Goal: Information Seeking & Learning: Understand process/instructions

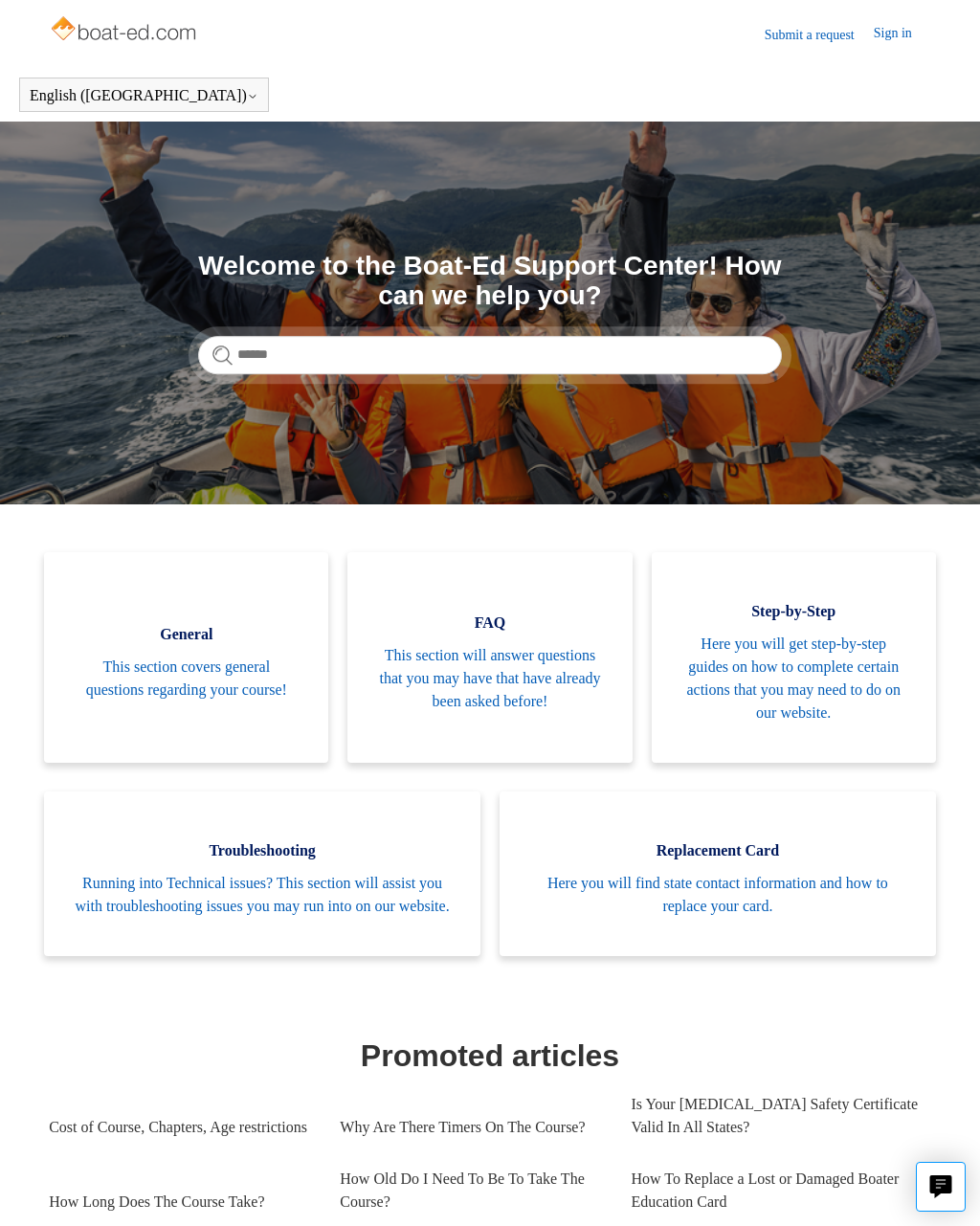
click at [725, 909] on span "Here you will find state contact information and how to replace your card." at bounding box center [718, 894] width 379 height 46
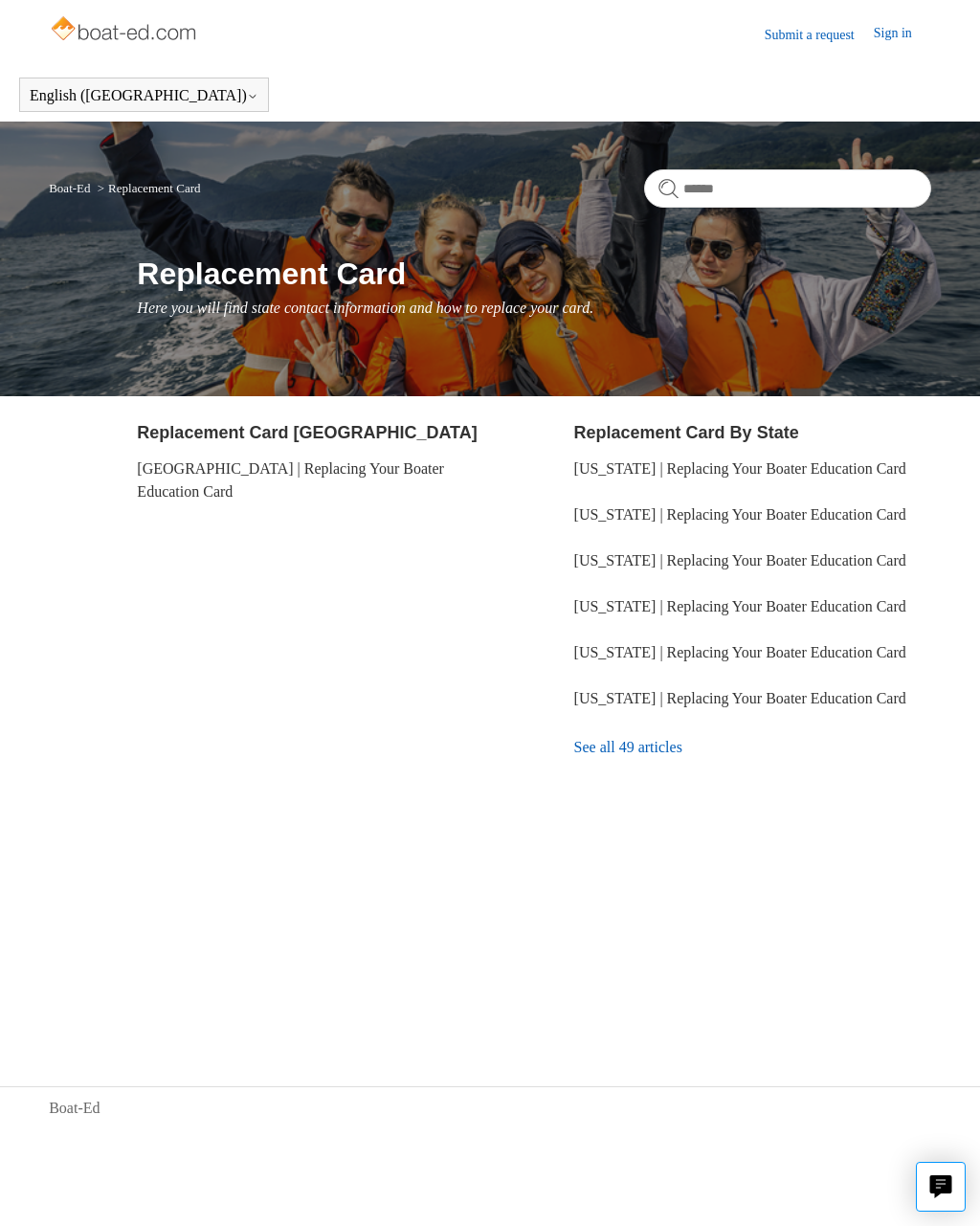
click at [654, 773] on link "See all 49 articles" at bounding box center [753, 747] width 357 height 52
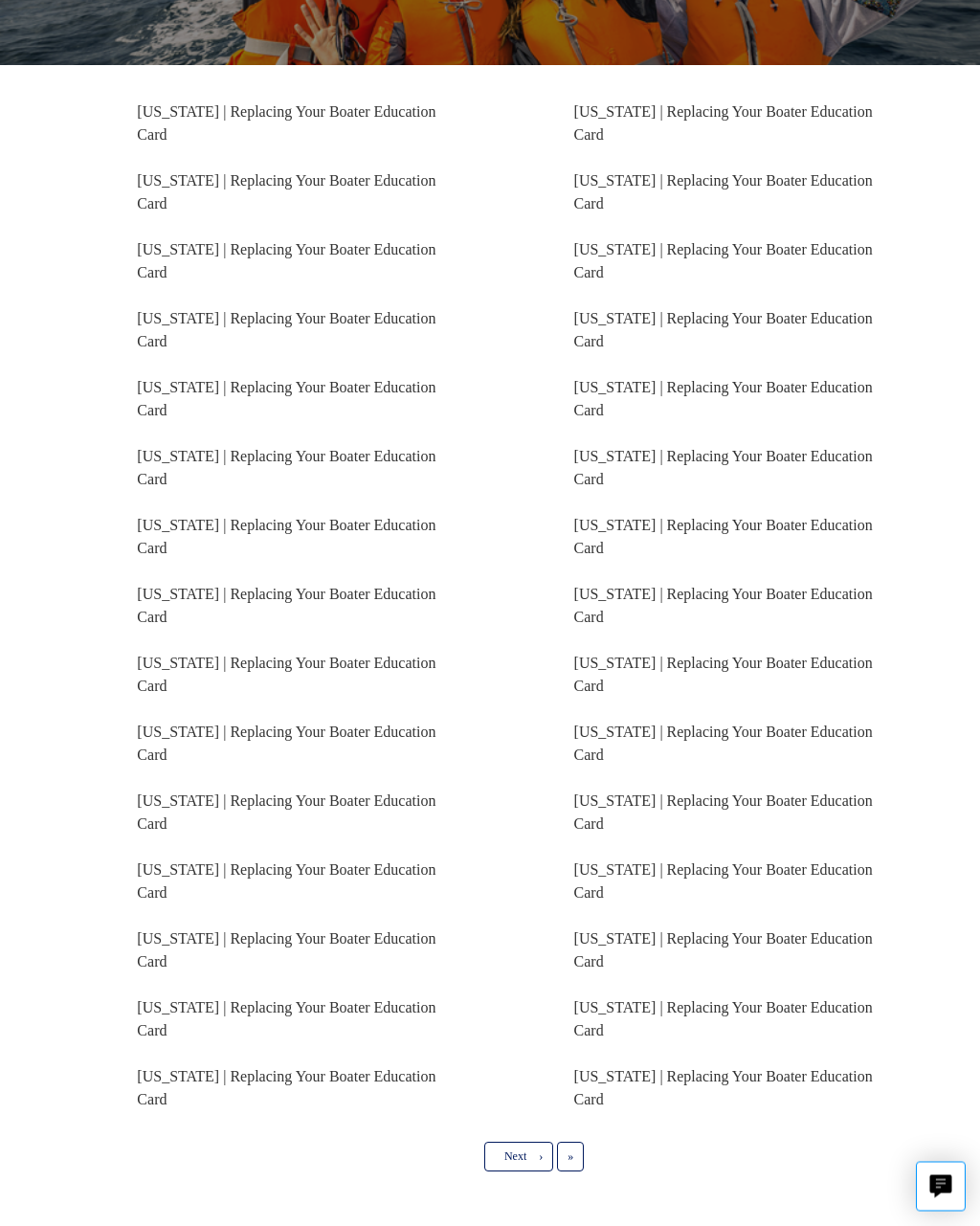
scroll to position [330, 0]
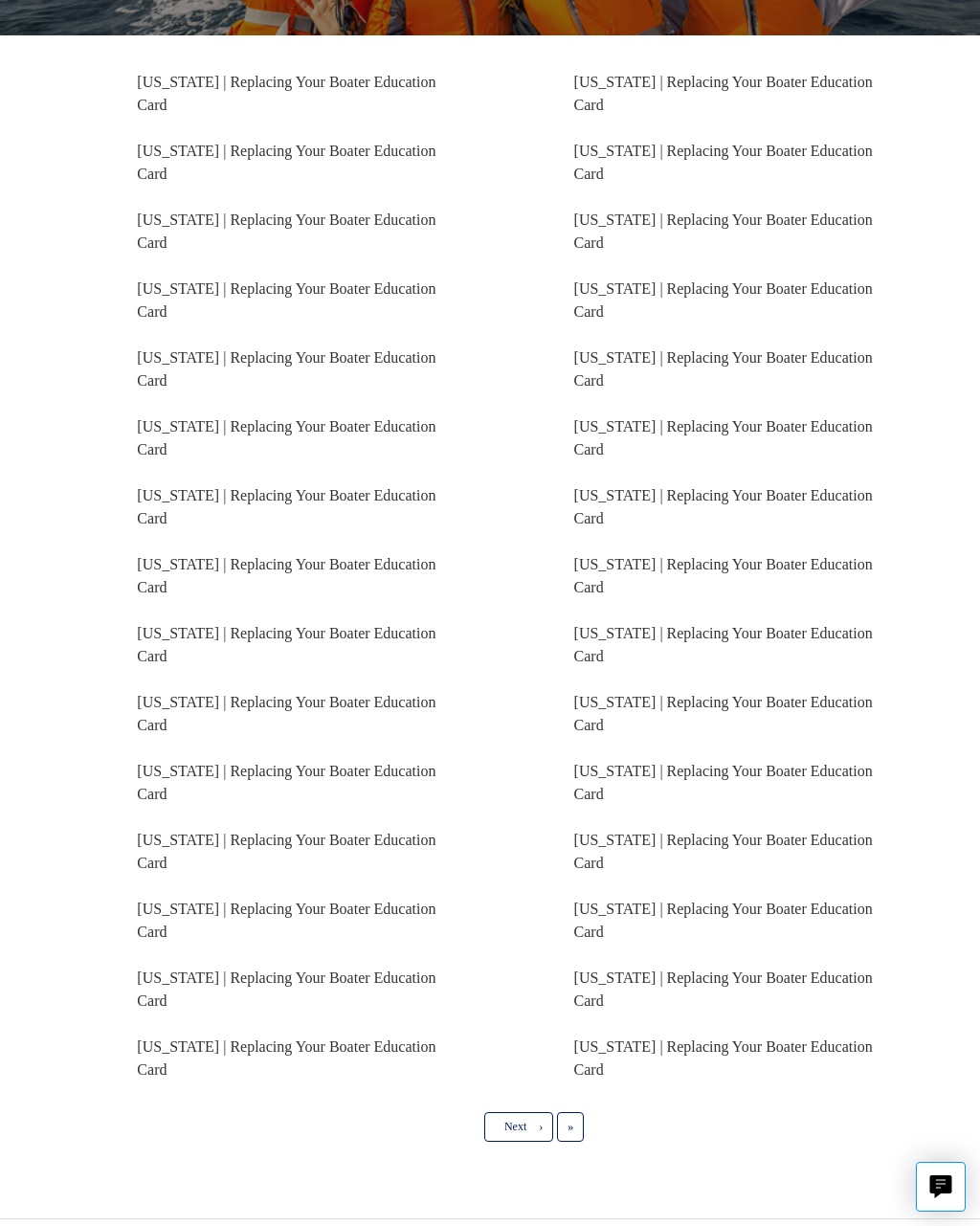
click at [244, 1056] on link "[US_STATE] | Replacing Your Boater Education Card" at bounding box center [286, 1058] width 298 height 39
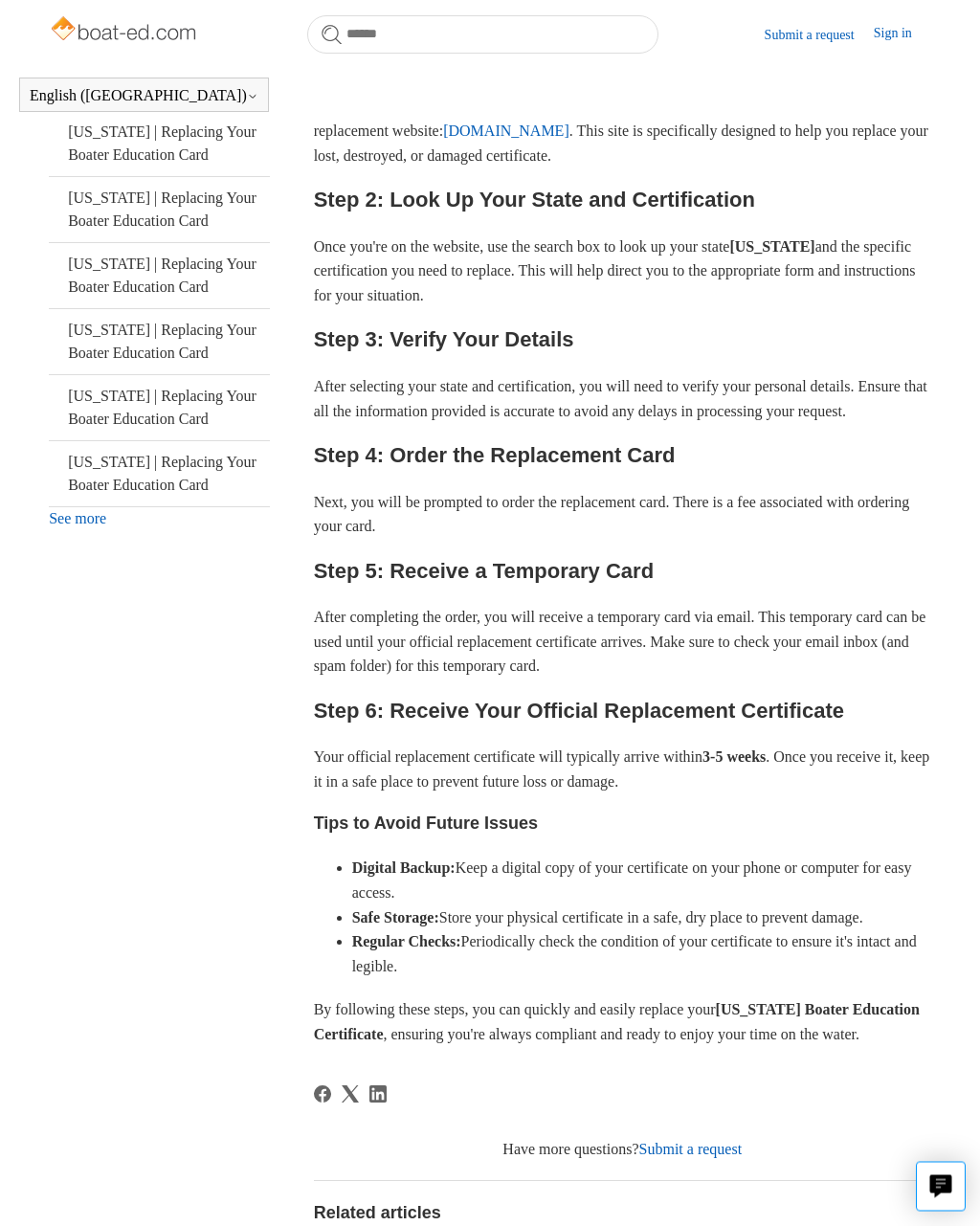
scroll to position [553, 0]
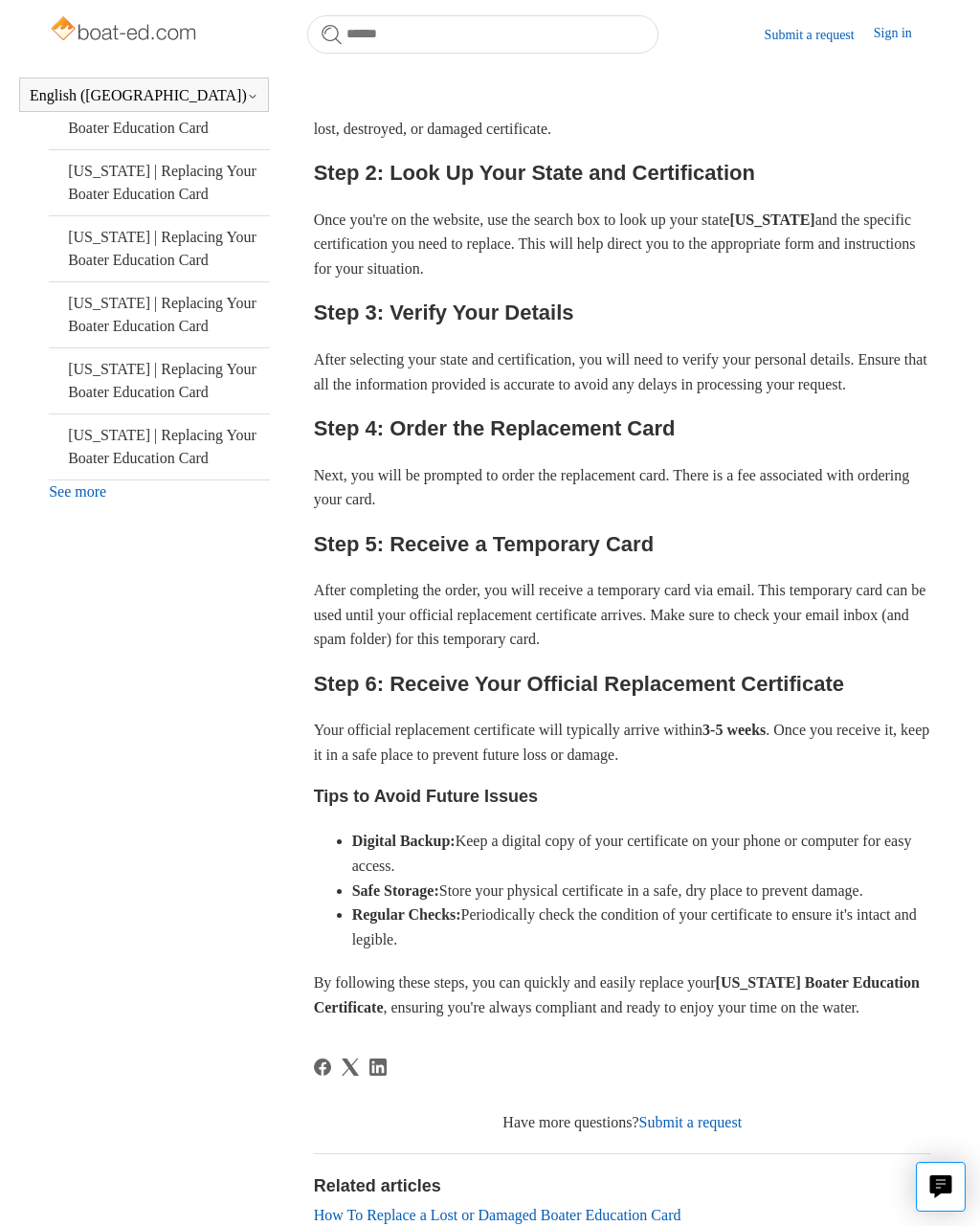
click at [796, 37] on link "Submit a request" at bounding box center [819, 35] width 109 height 20
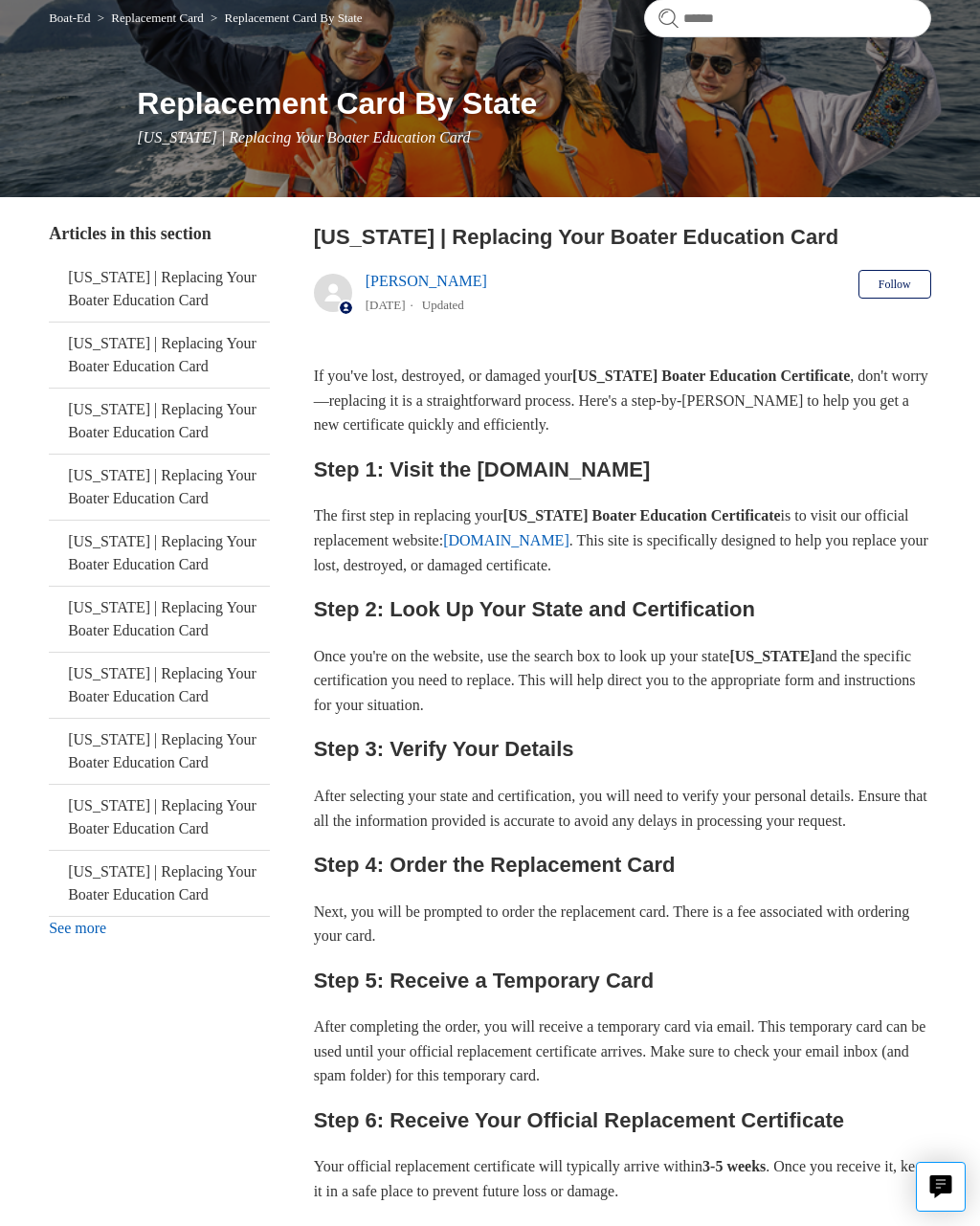
scroll to position [170, 0]
click at [97, 934] on link "See more" at bounding box center [77, 929] width 58 height 17
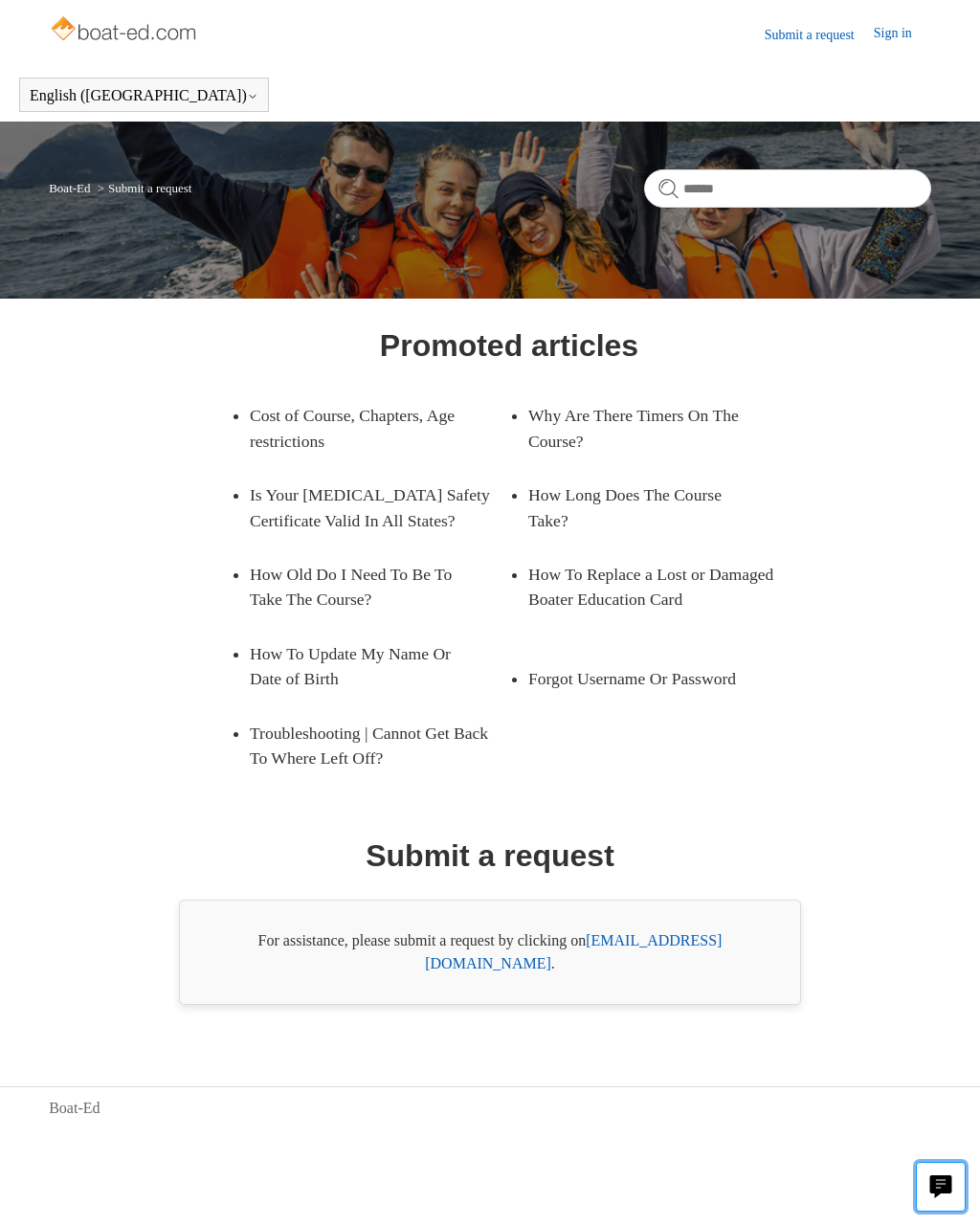
click at [949, 1192] on icon "Live chat" at bounding box center [941, 1184] width 22 height 19
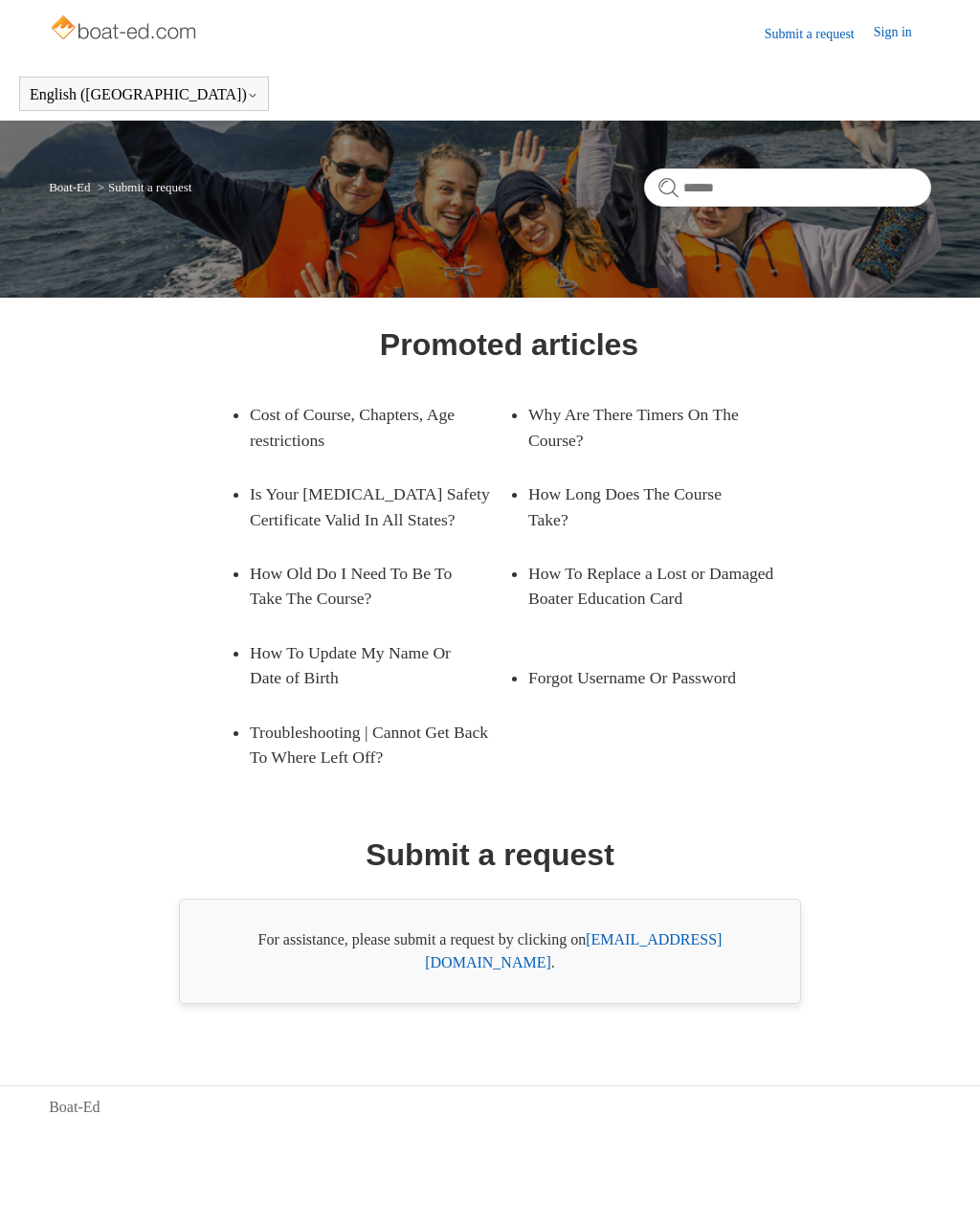
click at [879, 561] on div "Promoted articles Cost of Course, Chapters, Age restrictions Why Are There Time…" at bounding box center [490, 664] width 882 height 683
click at [495, 1090] on body "Skip to main content Submit a request Sign in English (US) Español Français Boa…" at bounding box center [490, 565] width 980 height 1129
click at [667, 941] on link "support@boat-ed.com" at bounding box center [573, 952] width 296 height 39
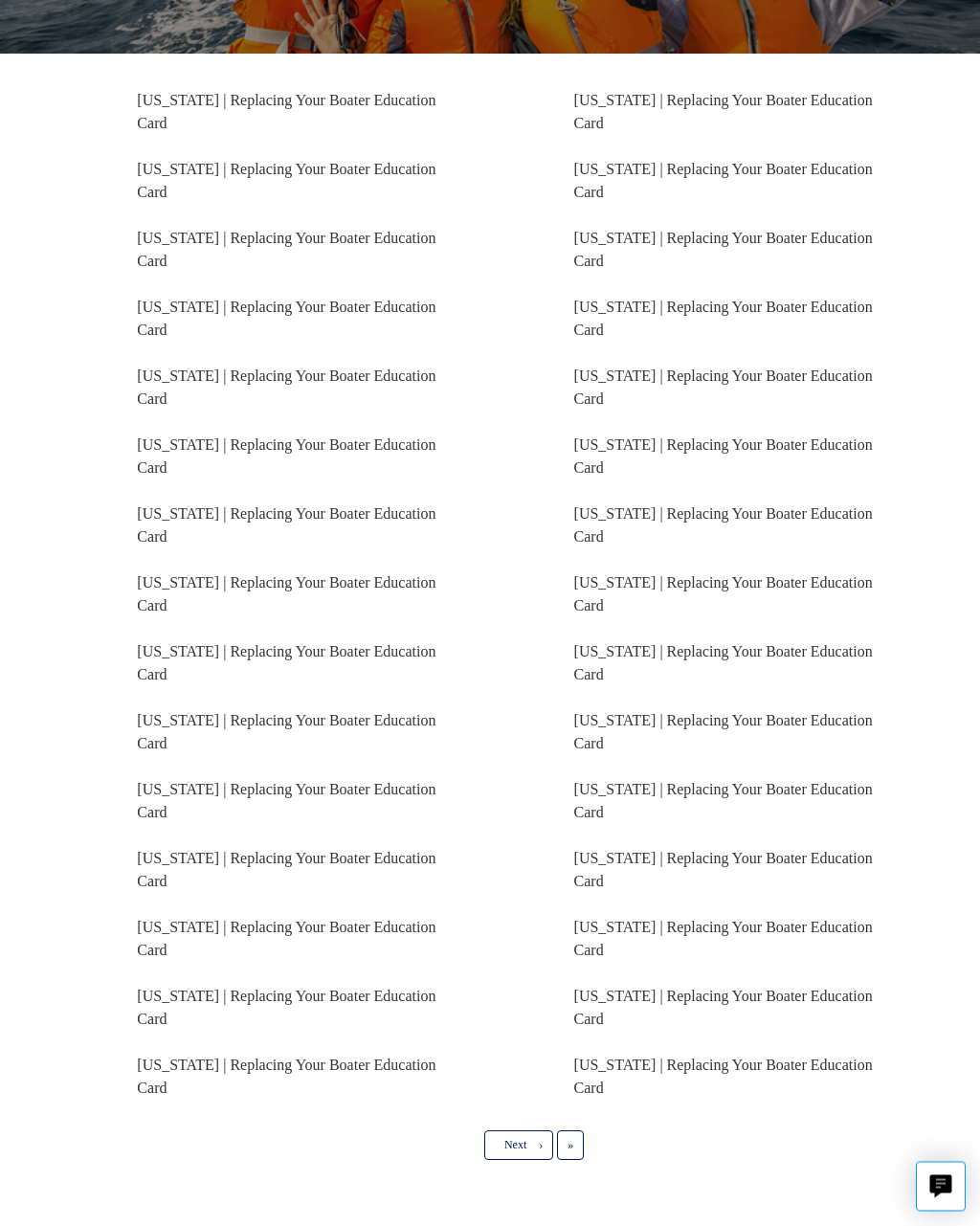
scroll to position [330, 0]
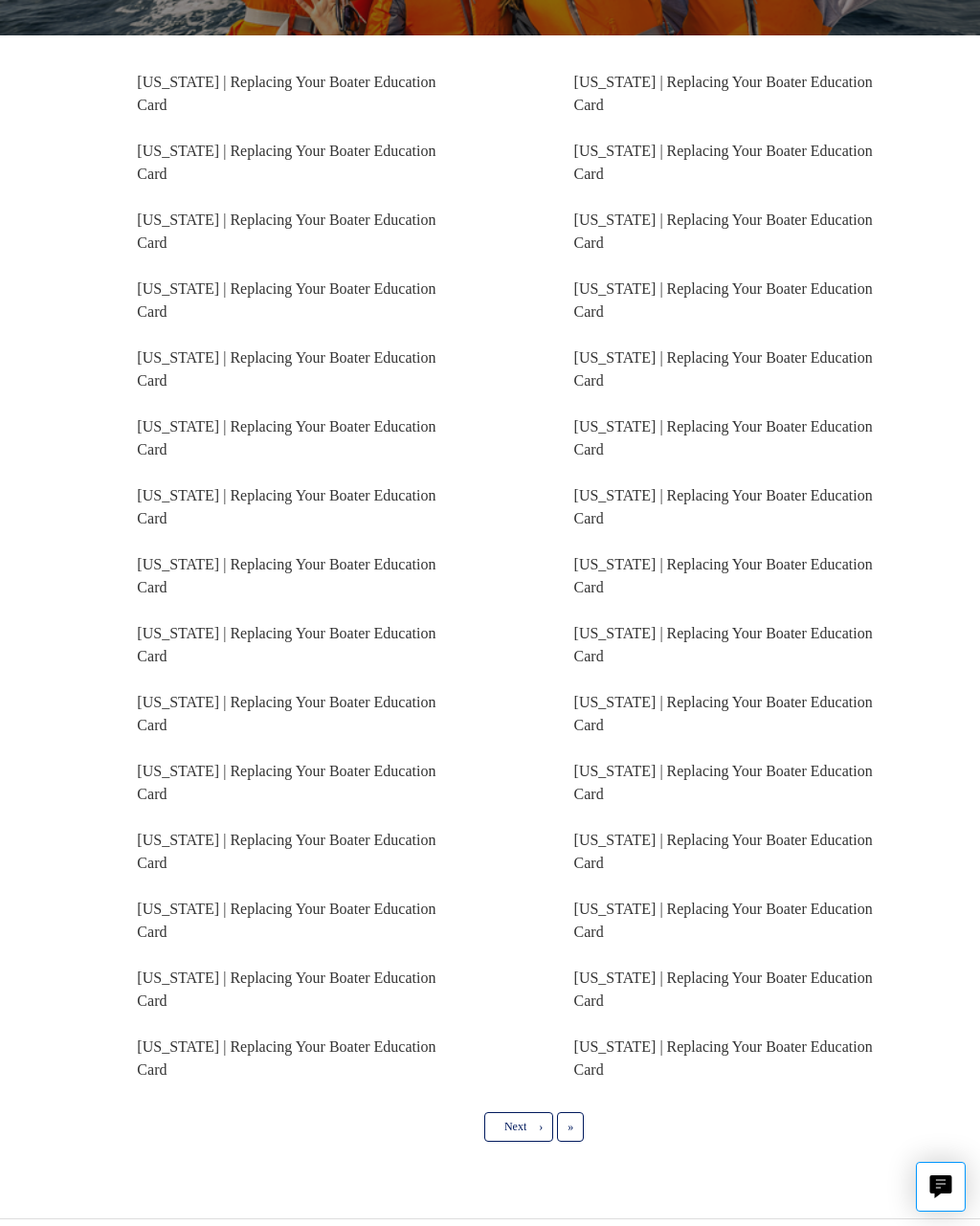
click at [261, 1054] on link "[US_STATE] | Replacing Your Boater Education Card" at bounding box center [286, 1058] width 298 height 39
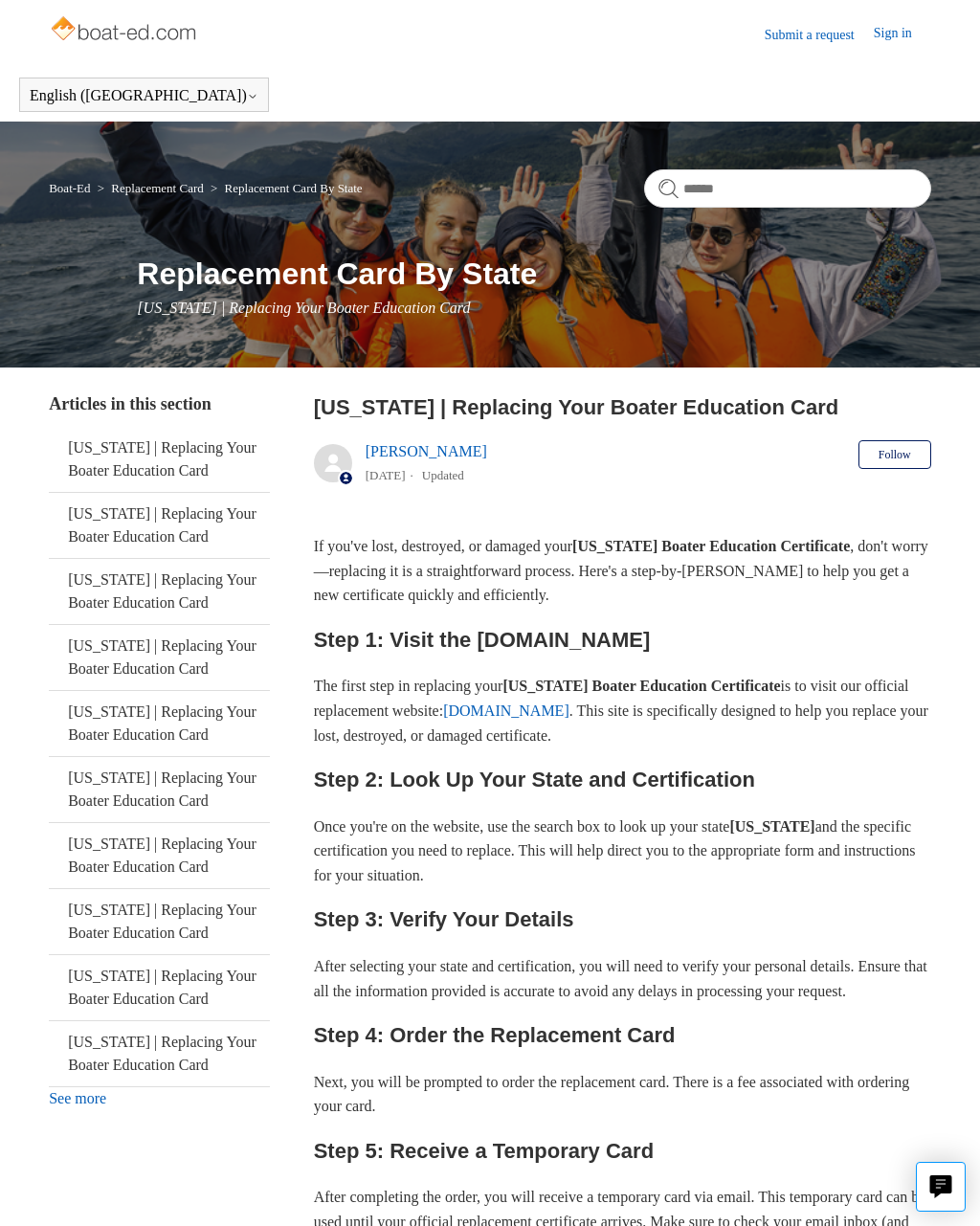
click at [569, 710] on link "[DOMAIN_NAME]" at bounding box center [506, 711] width 127 height 17
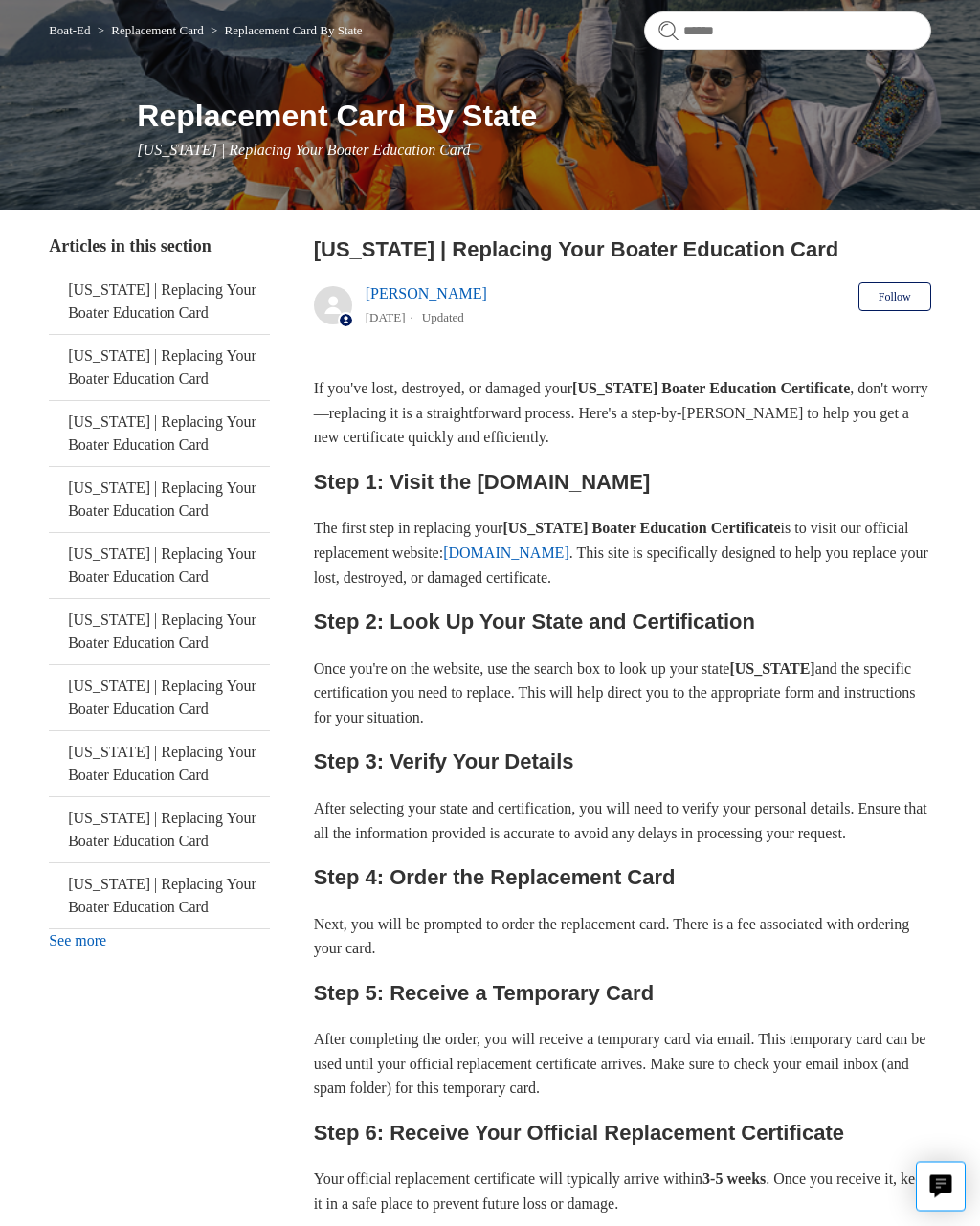
scroll to position [160, 0]
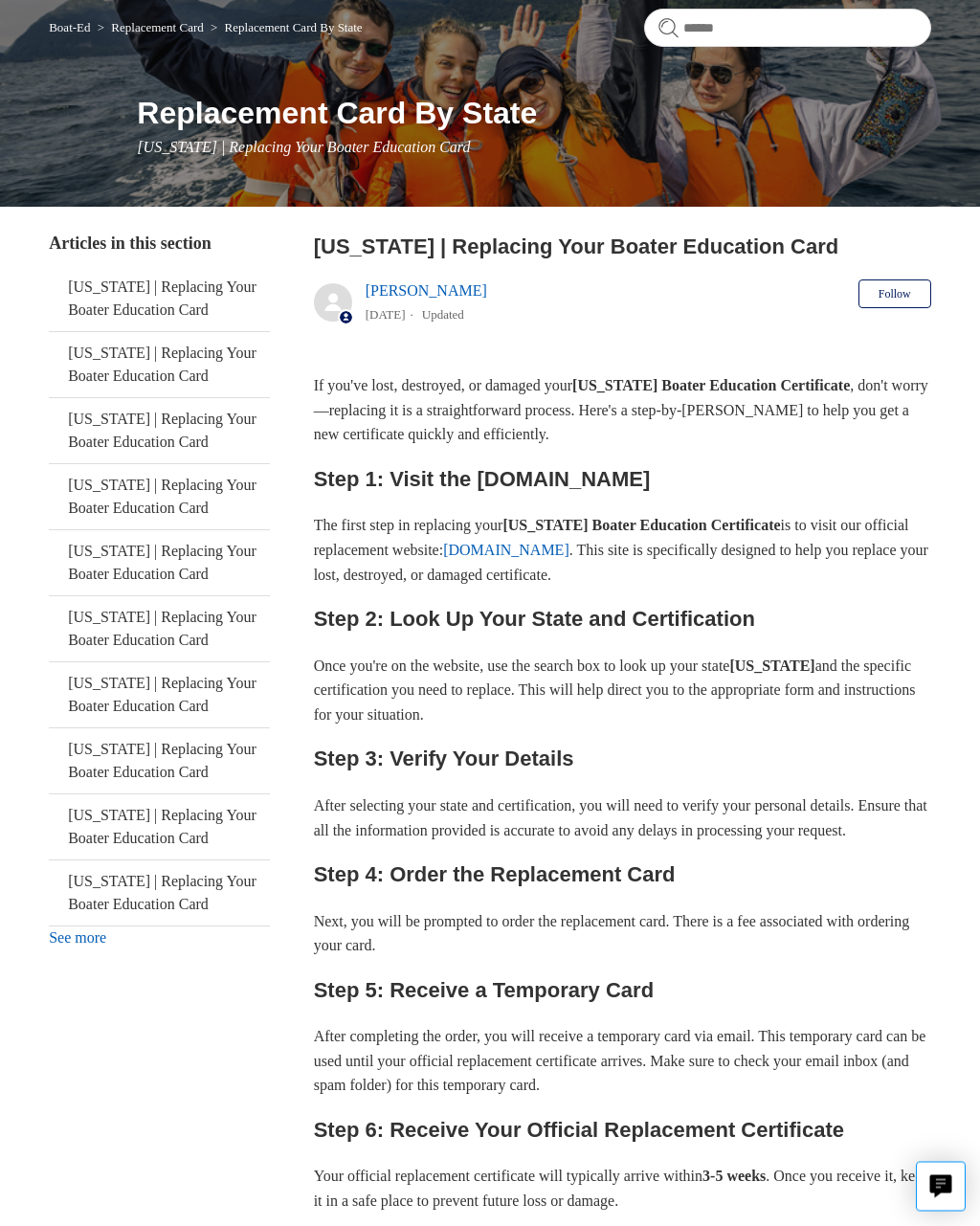
click at [92, 946] on link "See more" at bounding box center [77, 938] width 58 height 17
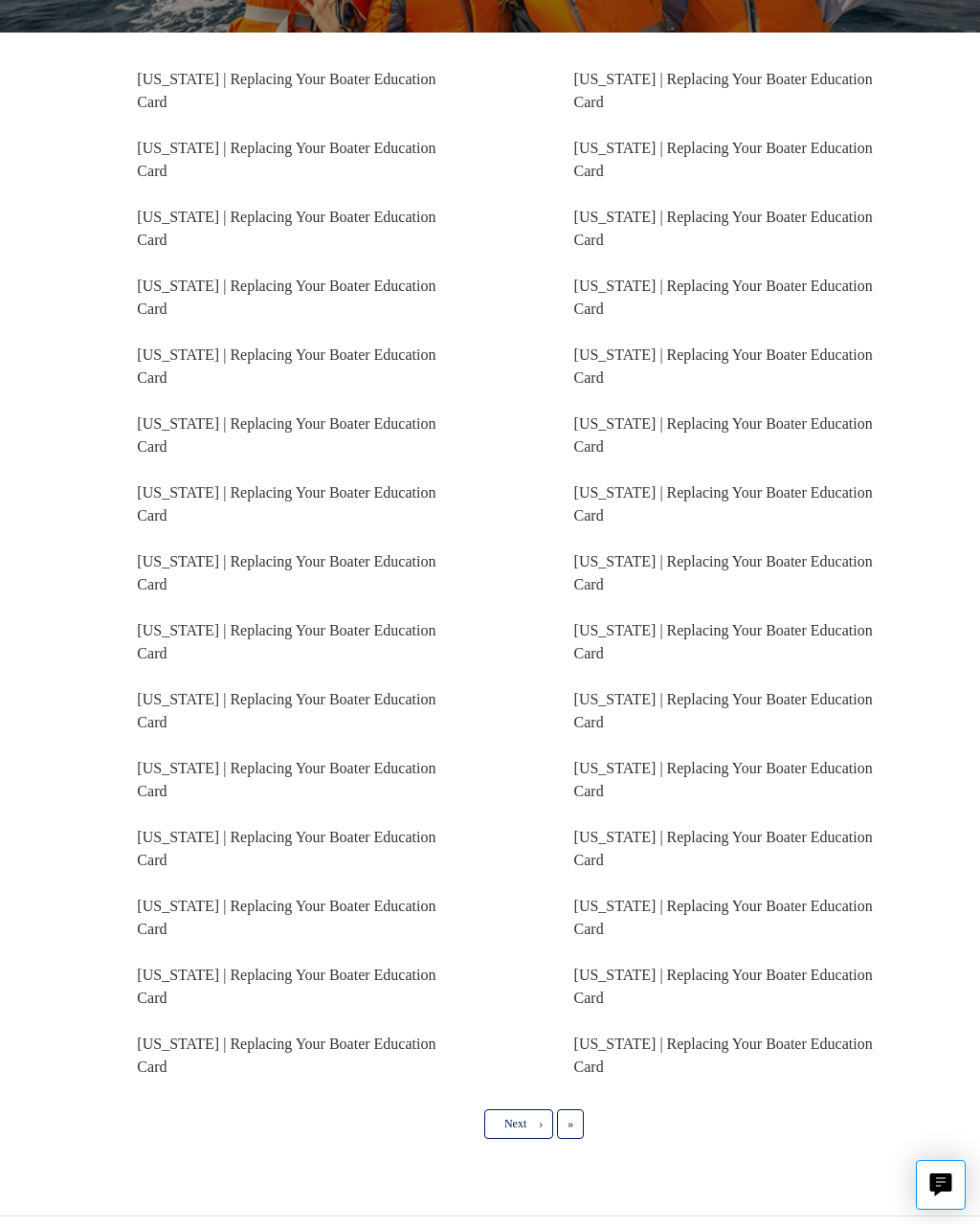
scroll to position [330, 0]
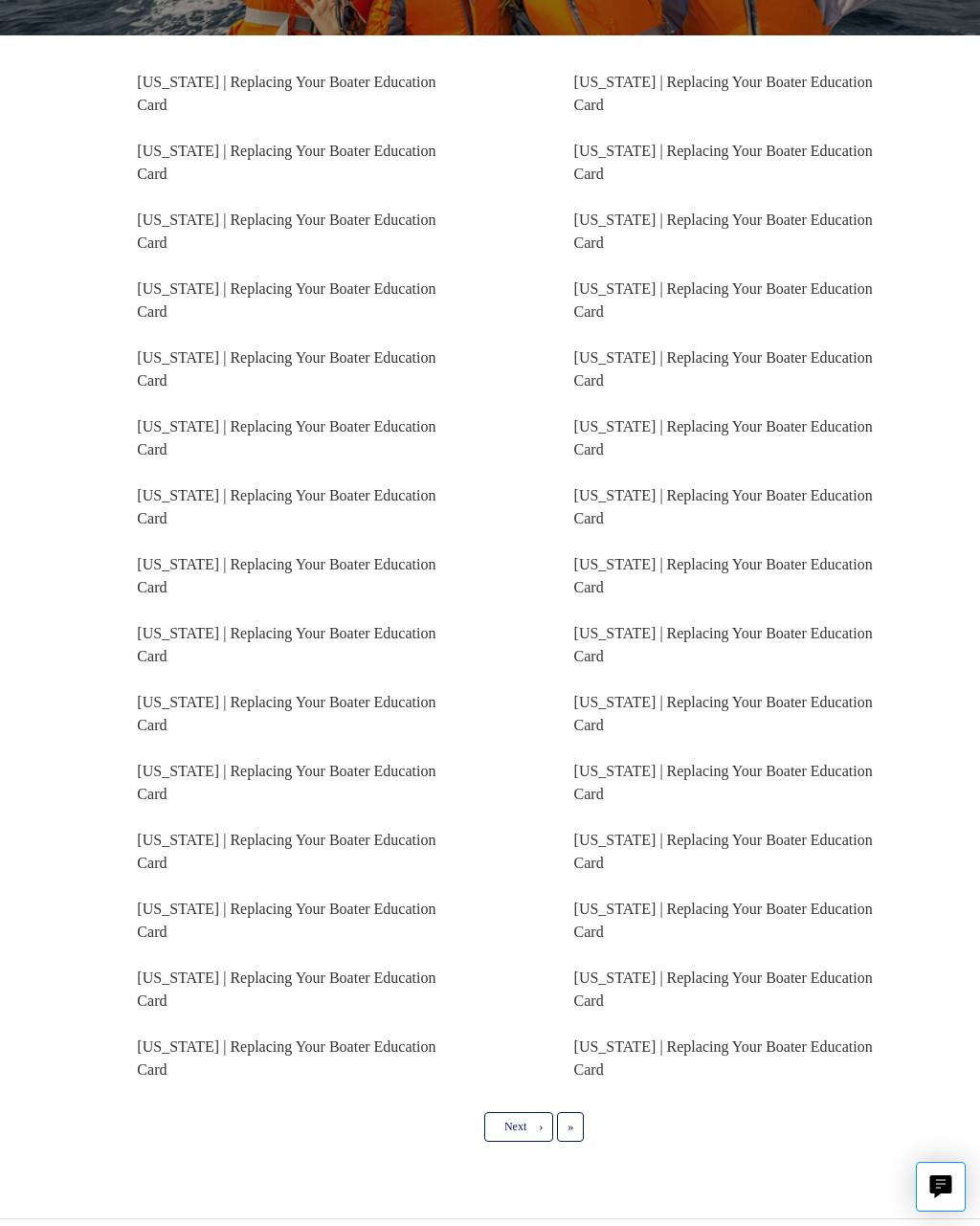
click at [246, 1054] on link "[US_STATE] | Replacing Your Boater Education Card" at bounding box center [286, 1058] width 298 height 39
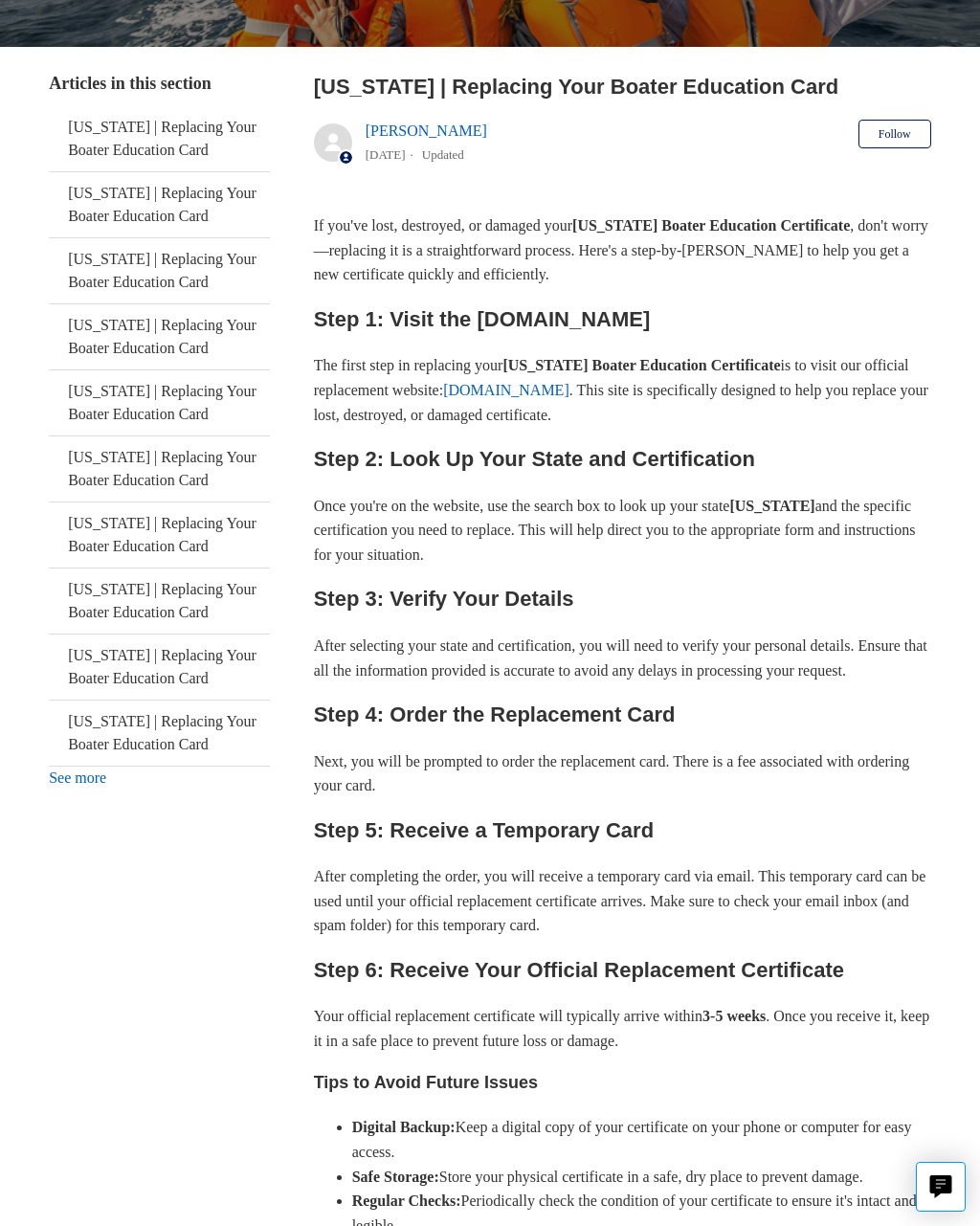
scroll to position [323, 0]
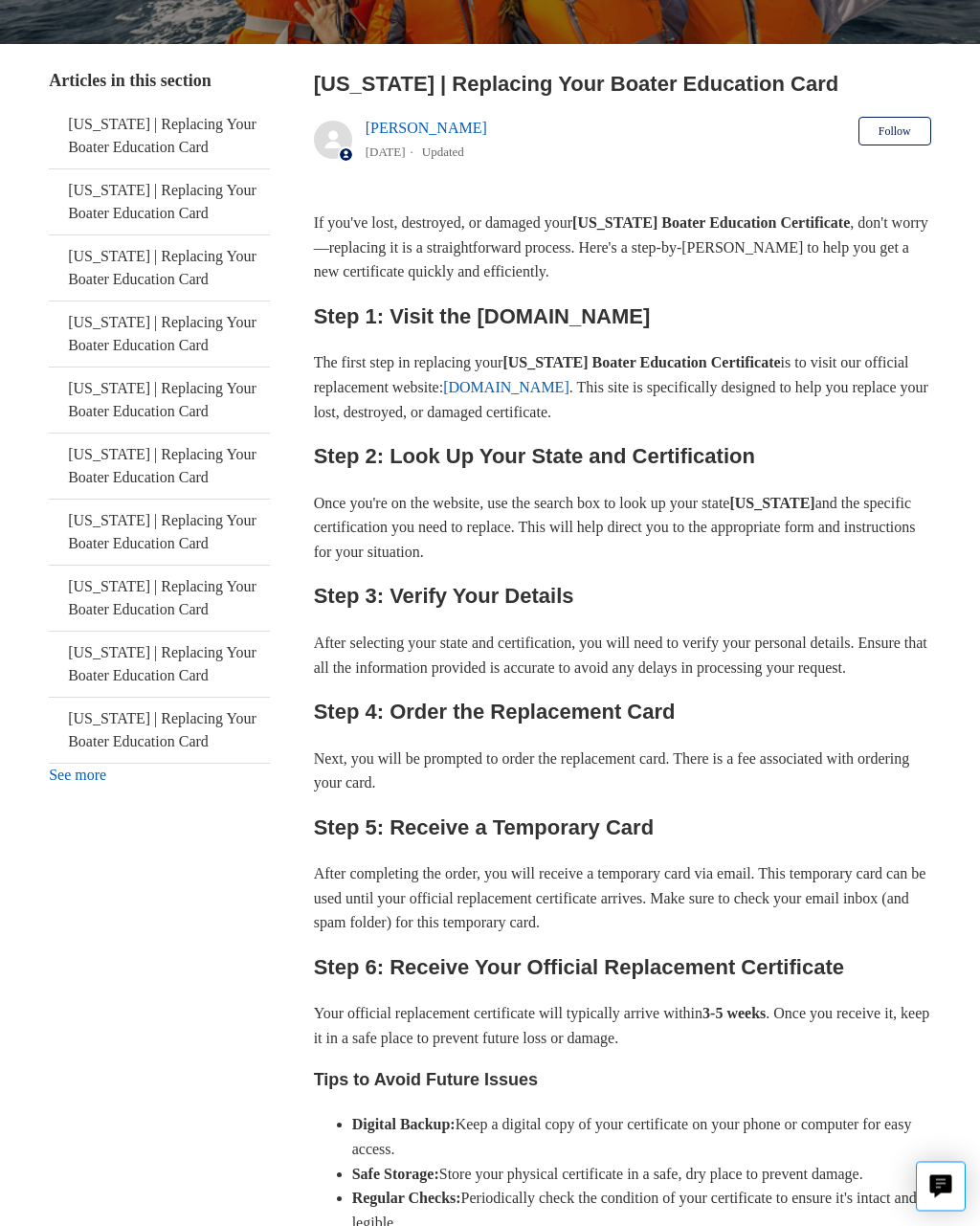
click at [79, 781] on link "See more" at bounding box center [77, 775] width 58 height 17
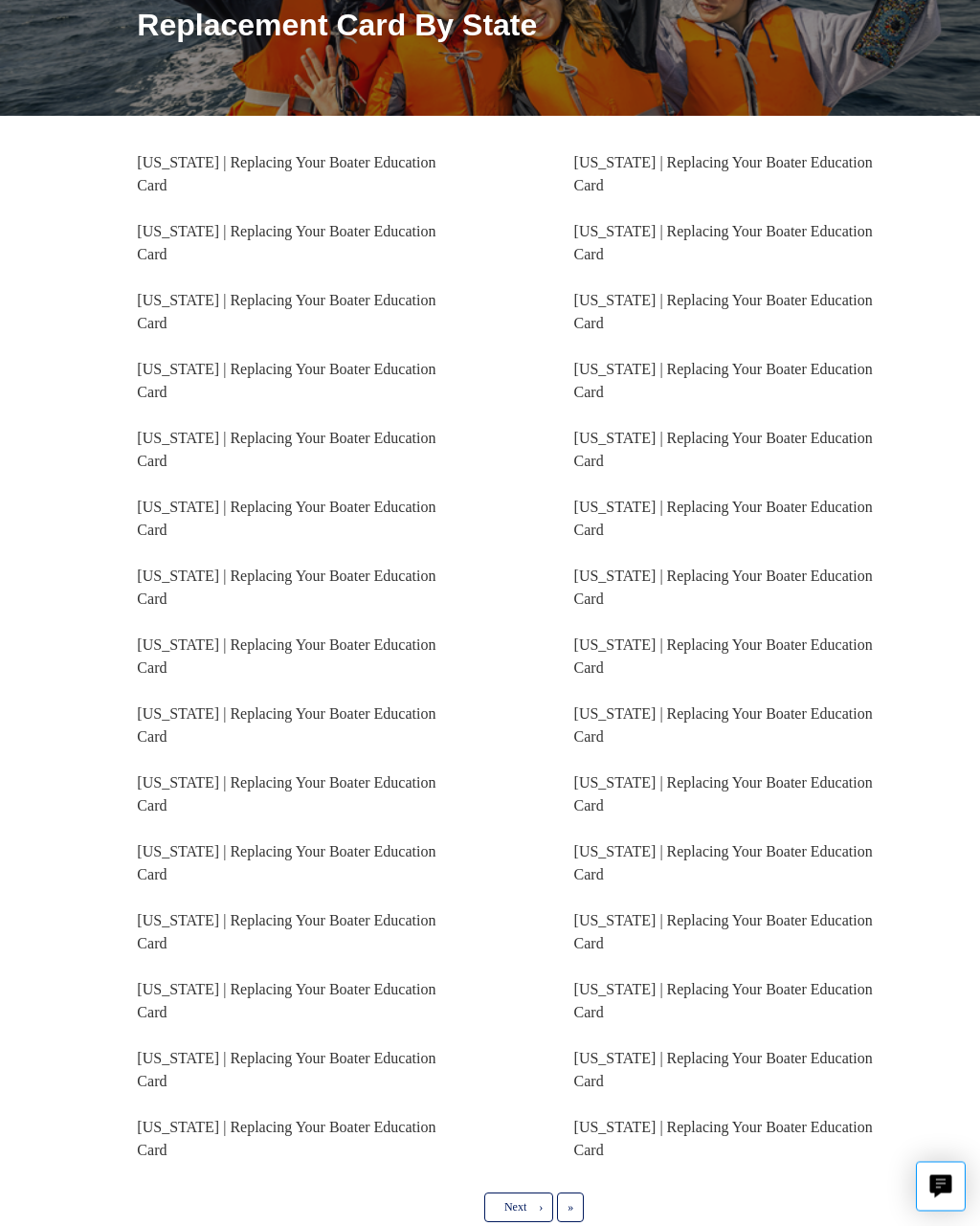
scroll to position [330, 0]
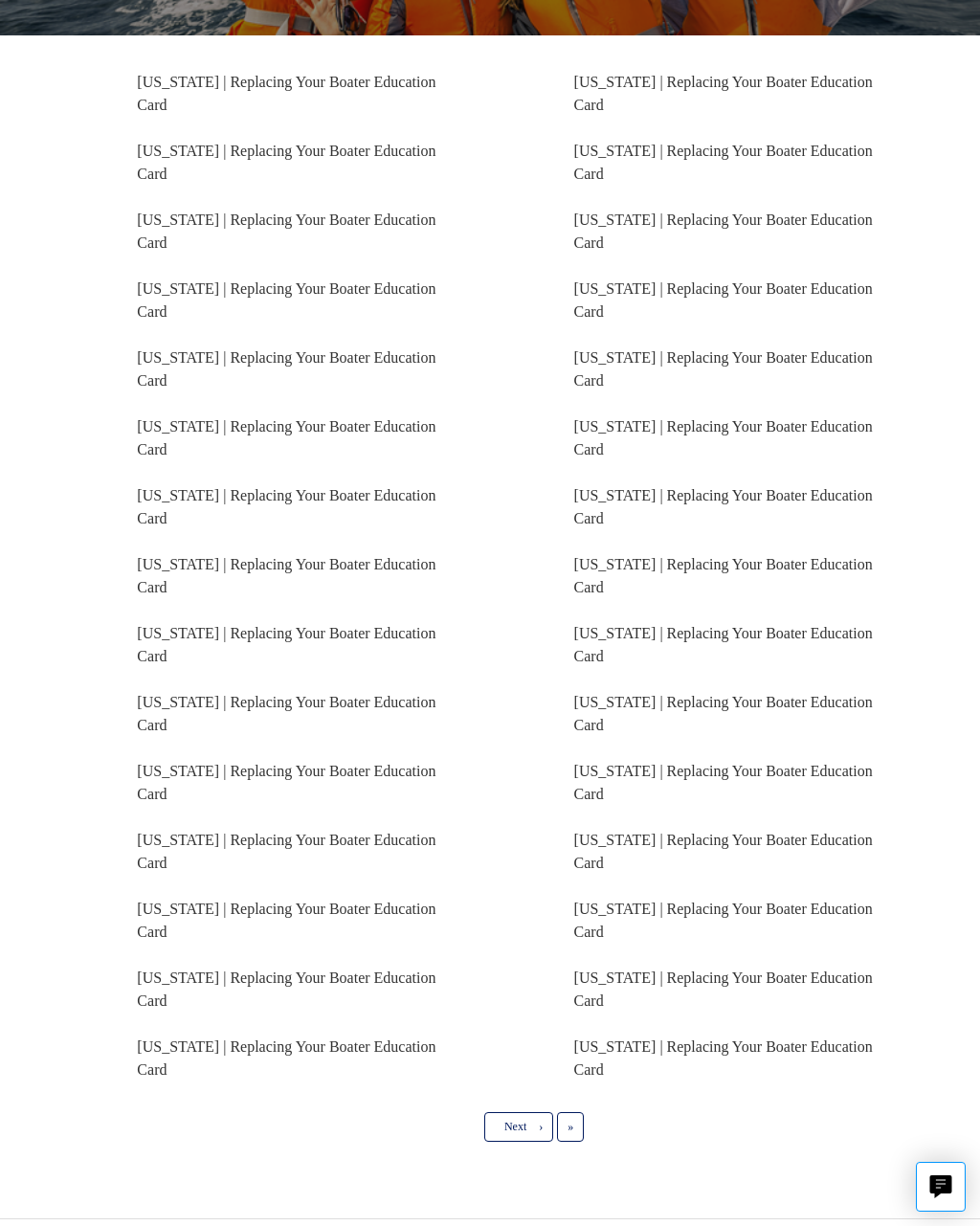
click at [203, 1056] on link "[US_STATE] | Replacing Your Boater Education Card" at bounding box center [286, 1058] width 298 height 39
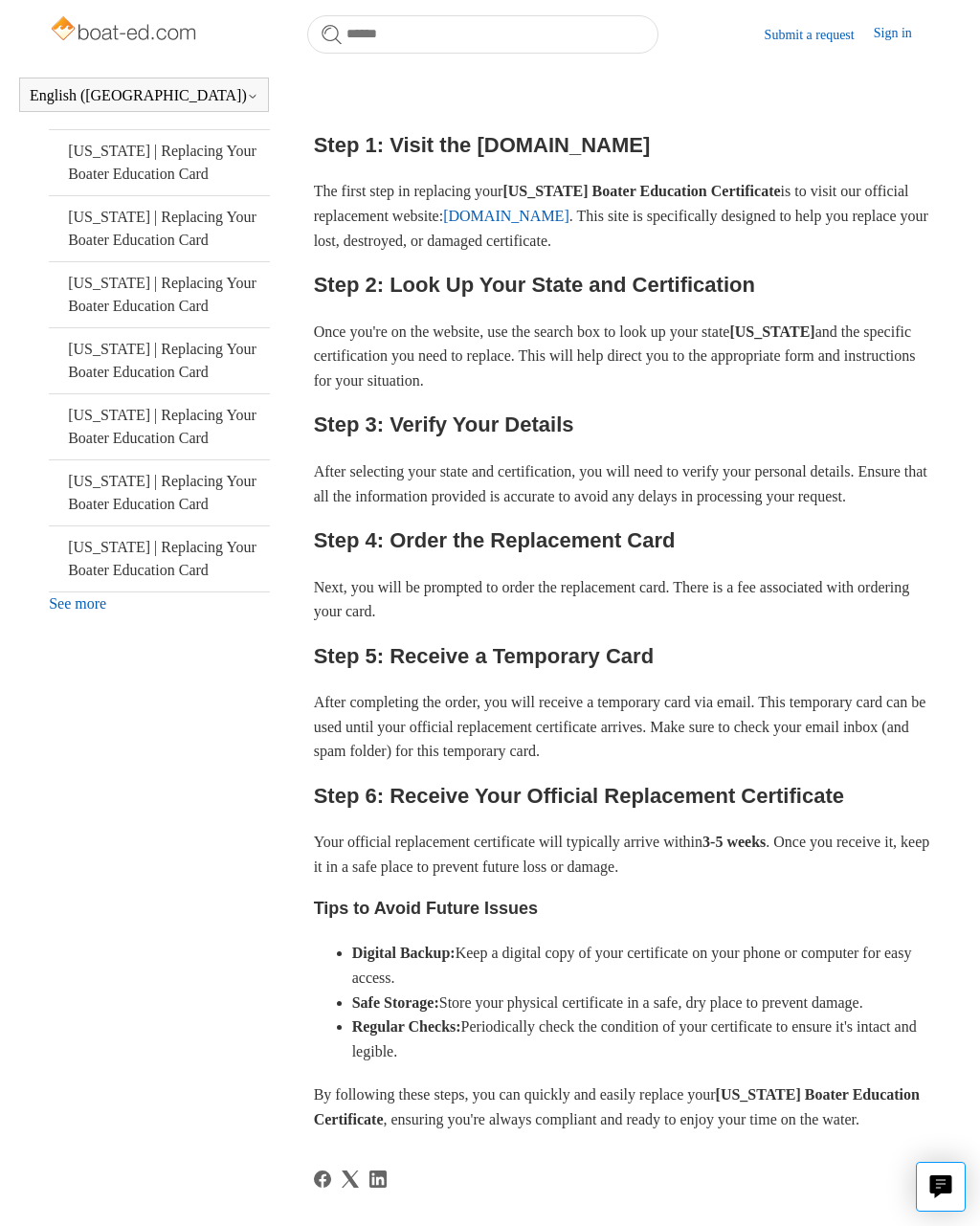
scroll to position [441, 0]
click at [569, 221] on link "[DOMAIN_NAME]" at bounding box center [506, 217] width 127 height 17
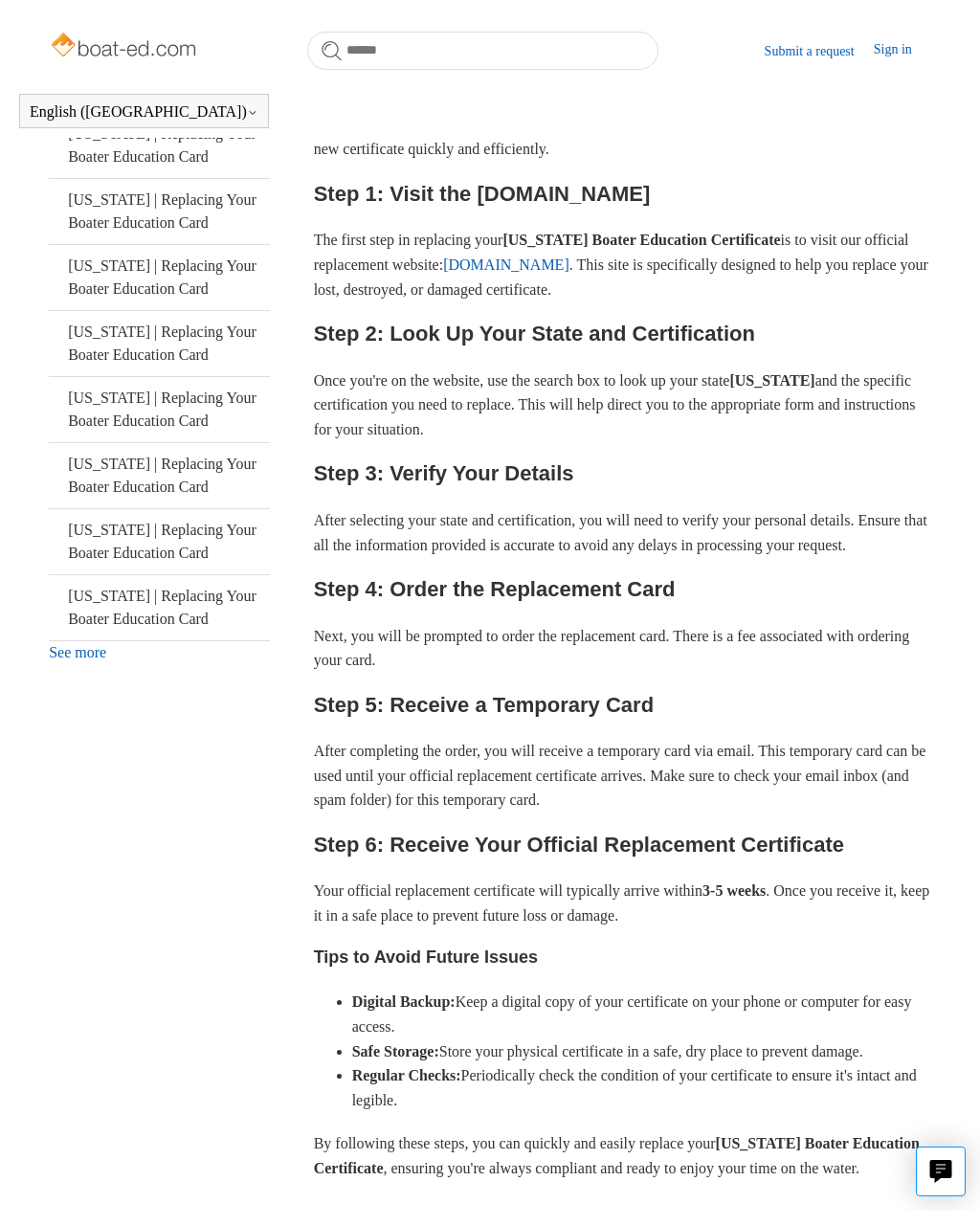
scroll to position [443, 0]
